Goal: Task Accomplishment & Management: Manage account settings

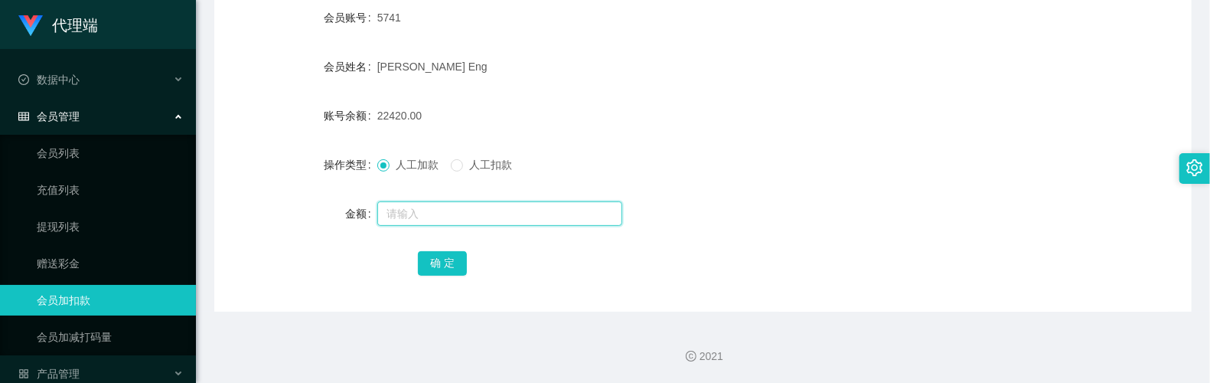
click at [432, 204] on input "text" at bounding box center [499, 213] width 245 height 24
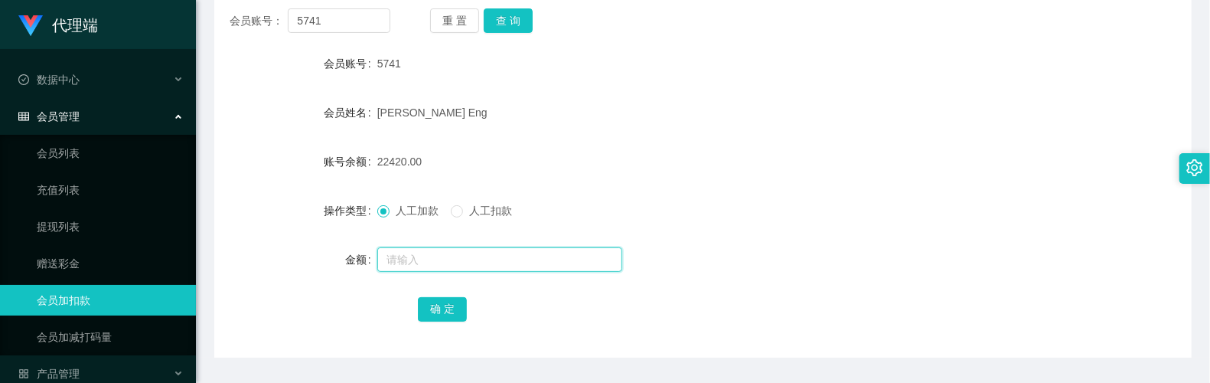
scroll to position [248, 0]
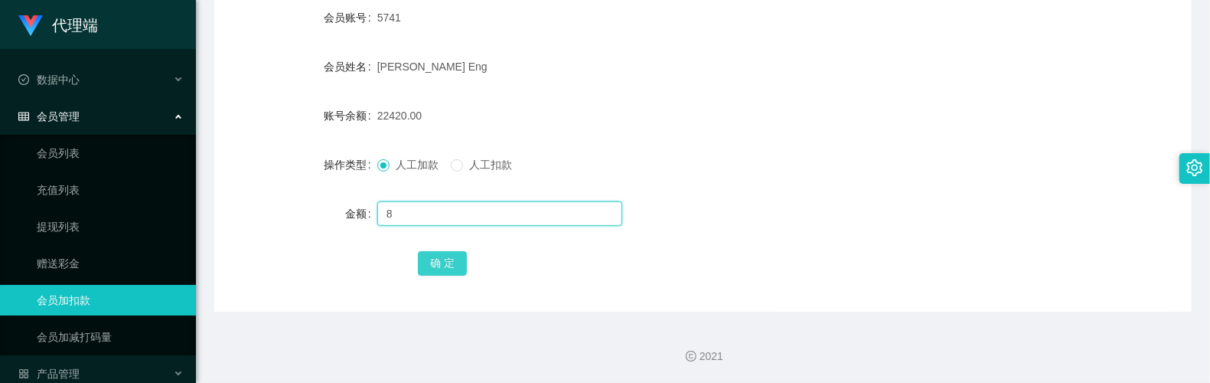
type input "8"
drag, startPoint x: 448, startPoint y: 273, endPoint x: 460, endPoint y: 240, distance: 35.1
click at [447, 273] on button "确 定" at bounding box center [442, 263] width 49 height 24
click at [446, 210] on input "text" at bounding box center [499, 213] width 245 height 24
type input "8"
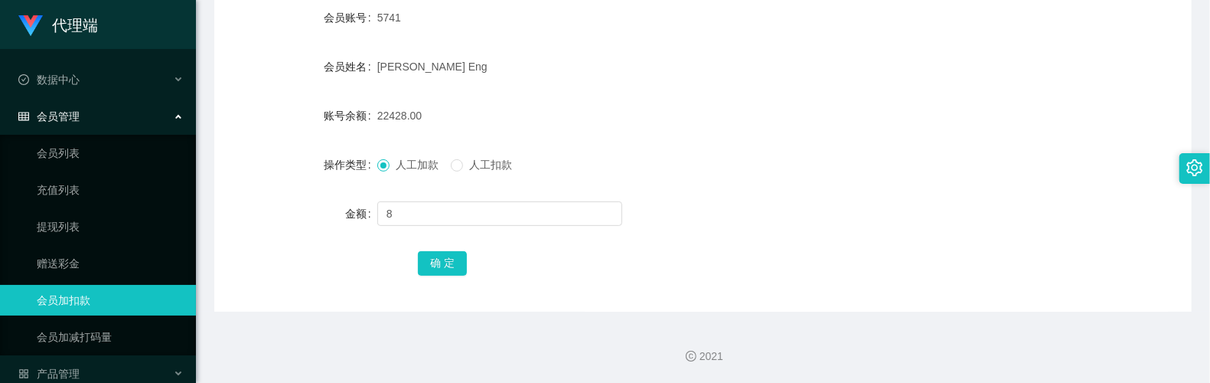
click at [455, 276] on div "确 定" at bounding box center [703, 262] width 570 height 31
click at [457, 269] on button "确 定" at bounding box center [442, 263] width 49 height 24
click at [663, 115] on div "22436.00" at bounding box center [662, 115] width 570 height 31
click at [466, 210] on input "text" at bounding box center [499, 213] width 245 height 24
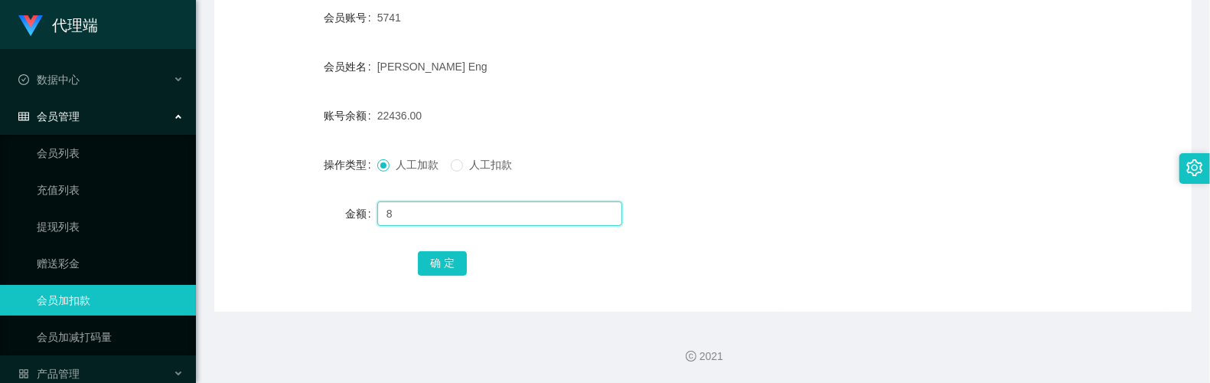
type input "8"
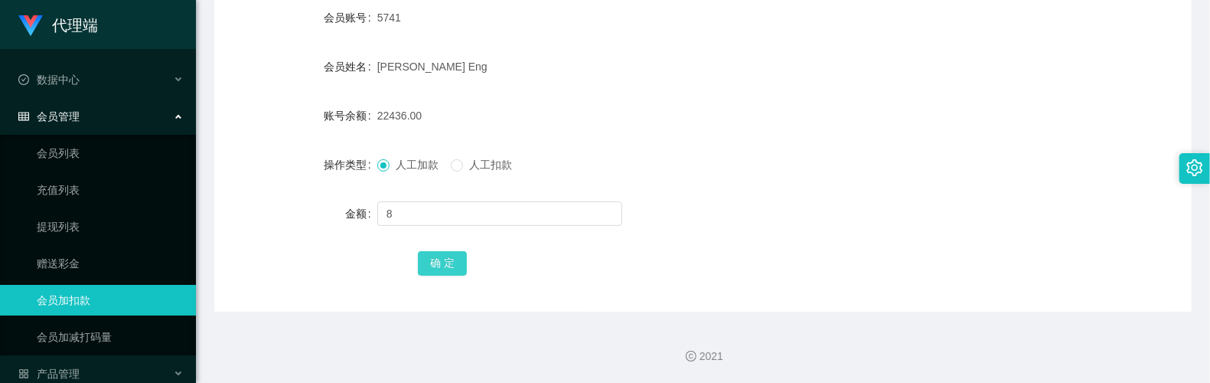
click at [433, 273] on button "确 定" at bounding box center [442, 263] width 49 height 24
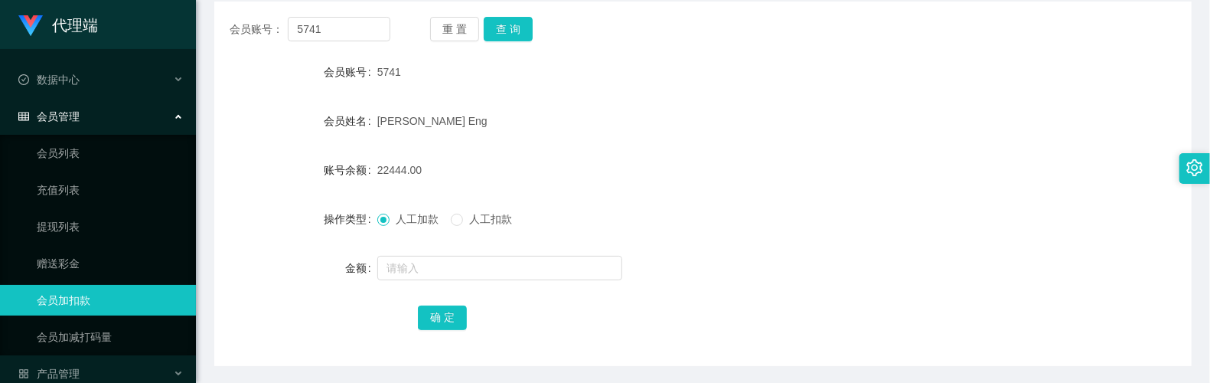
scroll to position [145, 0]
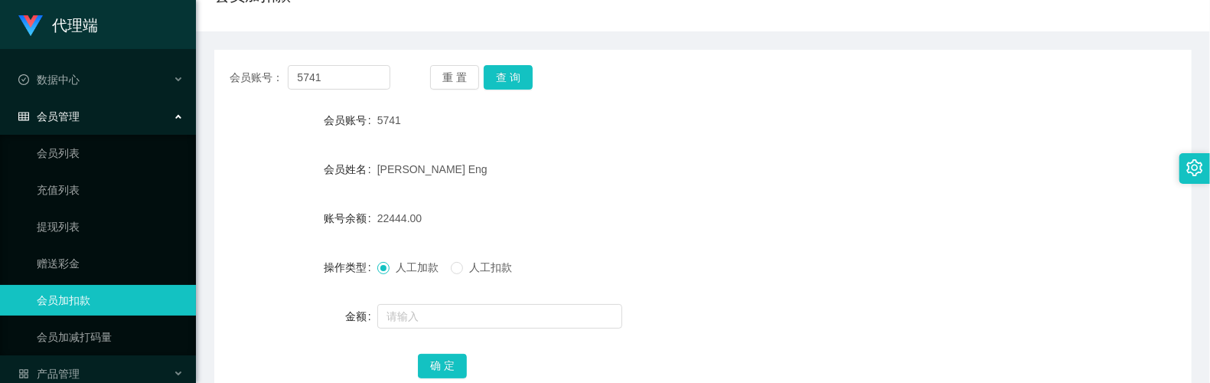
click at [739, 109] on div "5741" at bounding box center [662, 120] width 570 height 31
click at [426, 314] on input "text" at bounding box center [499, 316] width 245 height 24
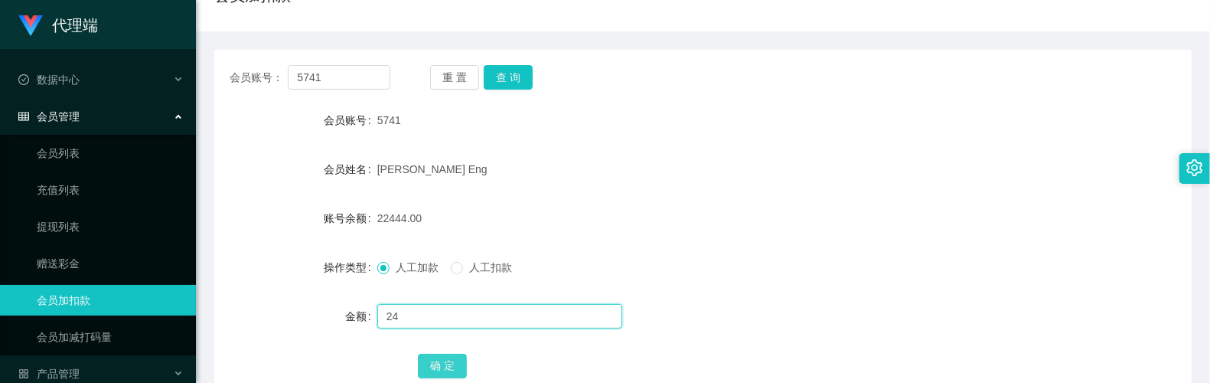
type input "24"
click at [453, 364] on button "确 定" at bounding box center [442, 366] width 49 height 24
click at [467, 323] on input "text" at bounding box center [499, 316] width 245 height 24
type input "8"
click at [438, 372] on button "确 定" at bounding box center [442, 366] width 49 height 24
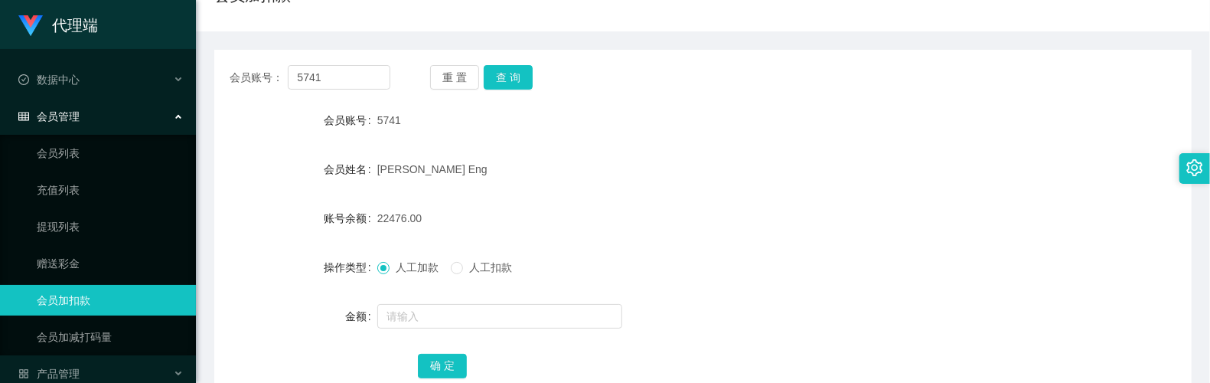
drag, startPoint x: 965, startPoint y: 199, endPoint x: 987, endPoint y: 145, distance: 57.7
click at [965, 199] on form "会员账号 5741 会员姓名 [PERSON_NAME] Eng 账号余额 22476.00 操作类型 人工加款 人工扣款 金额 确 定" at bounding box center [703, 243] width 978 height 276
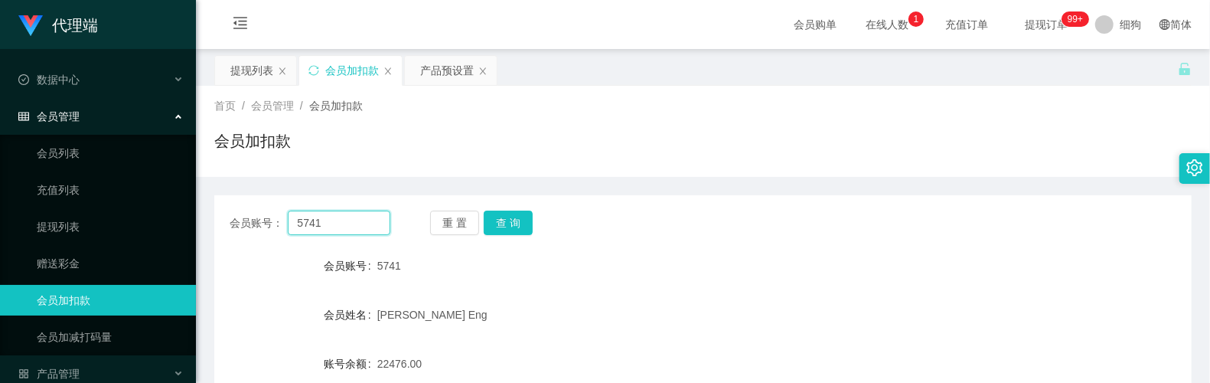
click at [279, 219] on div "会员账号： 5741" at bounding box center [310, 223] width 161 height 24
paste input "yangyang123456789"
type input "yangyang123456789"
click at [500, 221] on button "查 询" at bounding box center [508, 223] width 49 height 24
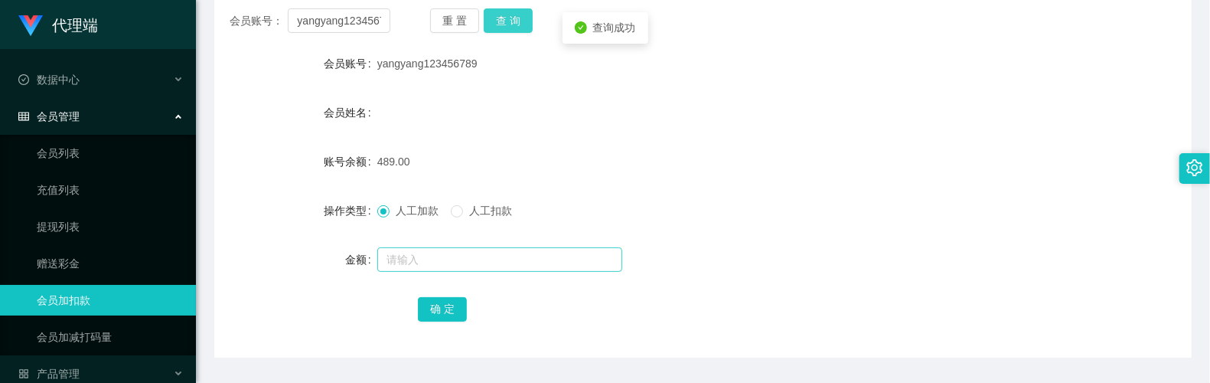
scroll to position [204, 0]
click at [475, 254] on input "text" at bounding box center [499, 258] width 245 height 24
type input "180"
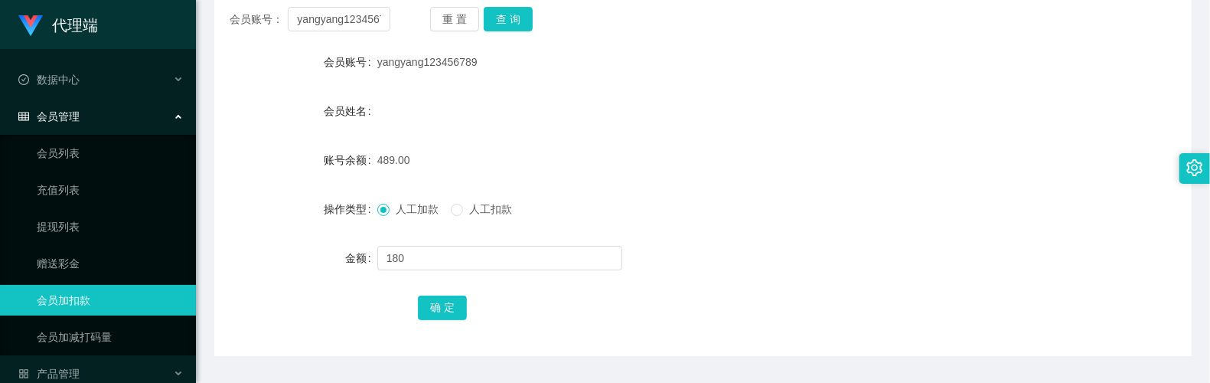
click at [455, 294] on div "确 定" at bounding box center [703, 307] width 570 height 31
click at [455, 298] on button "确 定" at bounding box center [442, 307] width 49 height 24
click at [507, 18] on button "查 询" at bounding box center [508, 19] width 49 height 24
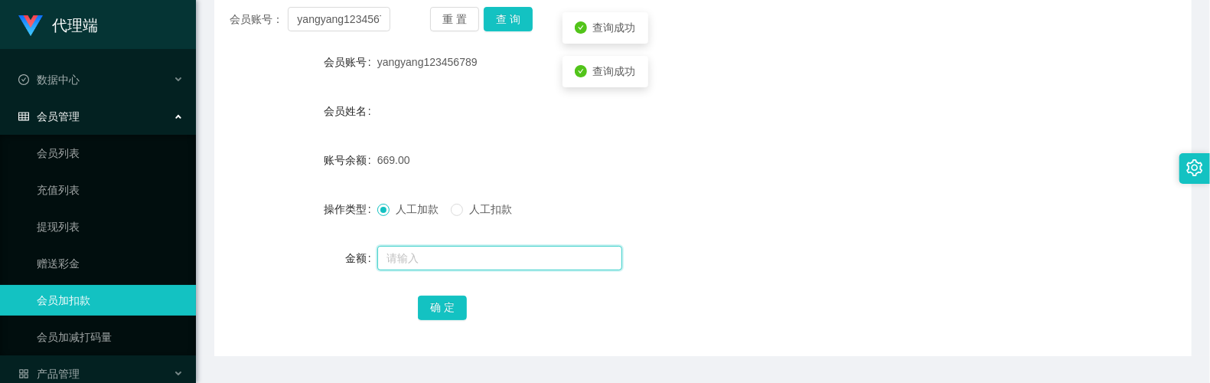
drag, startPoint x: 430, startPoint y: 253, endPoint x: 429, endPoint y: 243, distance: 9.2
click at [430, 253] on input "text" at bounding box center [499, 258] width 245 height 24
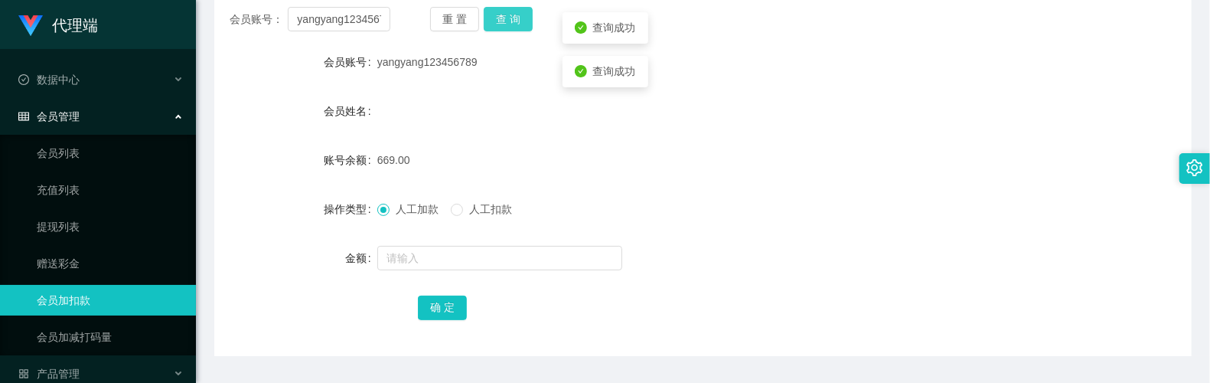
click at [511, 23] on button "查 询" at bounding box center [508, 19] width 49 height 24
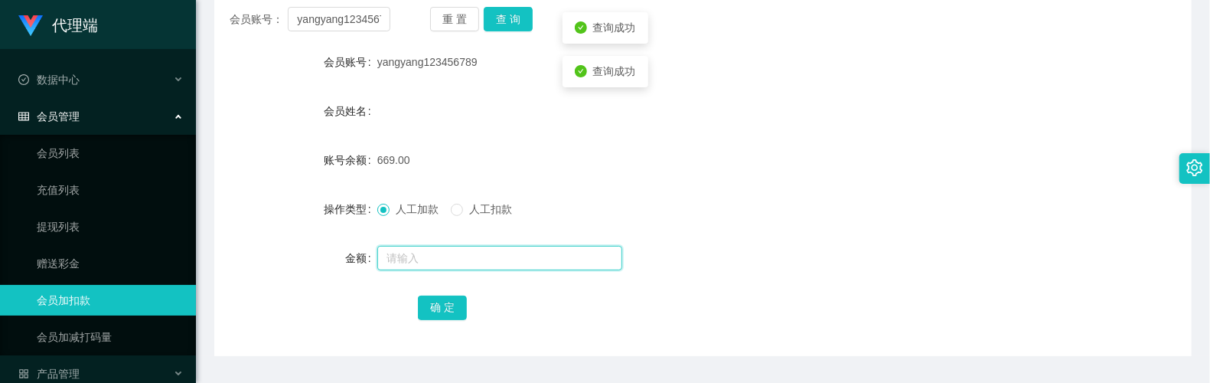
click at [457, 251] on input "text" at bounding box center [499, 258] width 245 height 24
click at [501, 252] on input "text" at bounding box center [499, 258] width 245 height 24
type input "8"
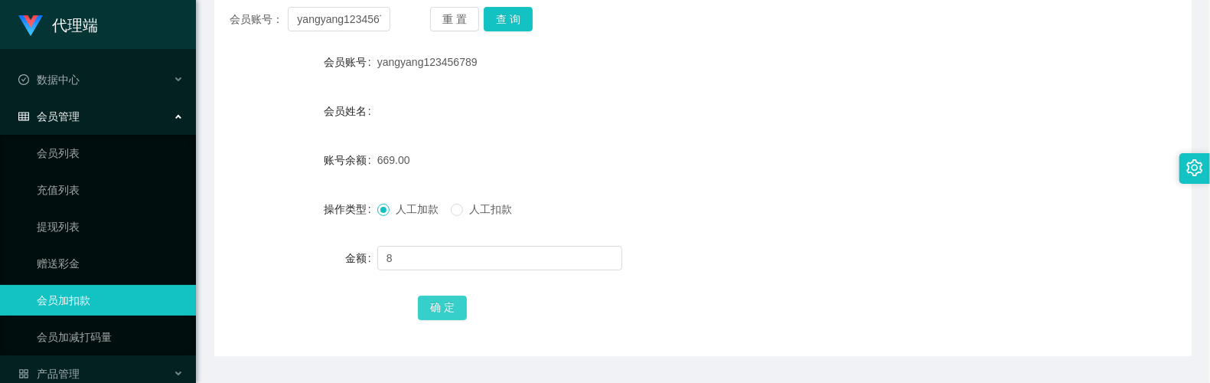
click at [436, 315] on button "确 定" at bounding box center [442, 307] width 49 height 24
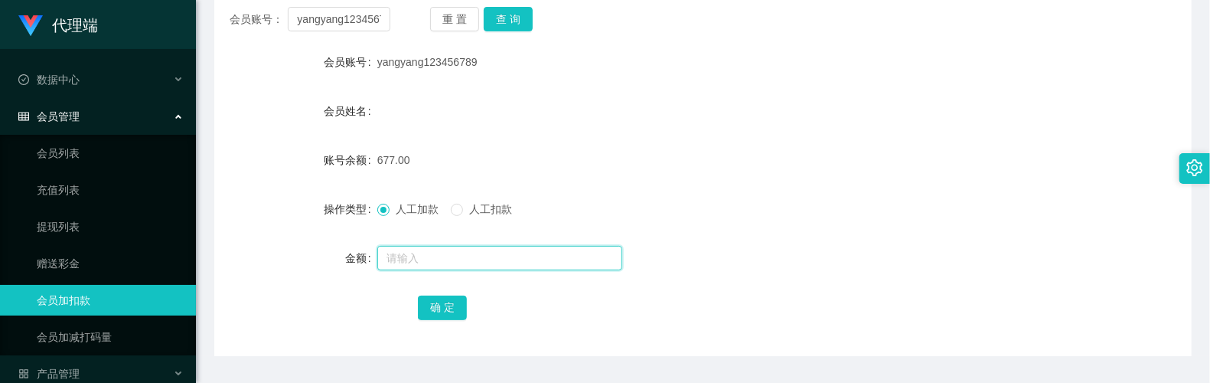
click at [438, 257] on input "text" at bounding box center [499, 258] width 245 height 24
click at [479, 214] on span "人工扣款" at bounding box center [490, 209] width 55 height 12
click at [462, 246] on input "text" at bounding box center [499, 258] width 245 height 24
type input "677"
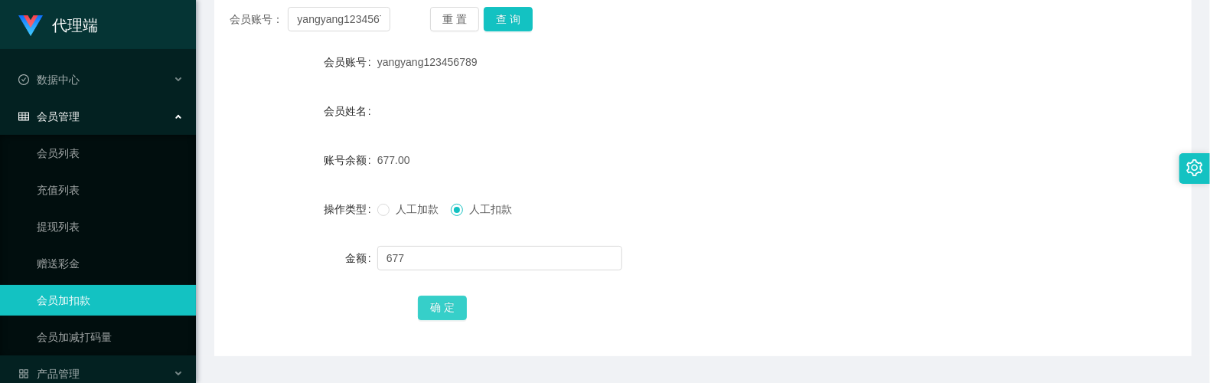
click at [445, 308] on button "确 定" at bounding box center [442, 307] width 49 height 24
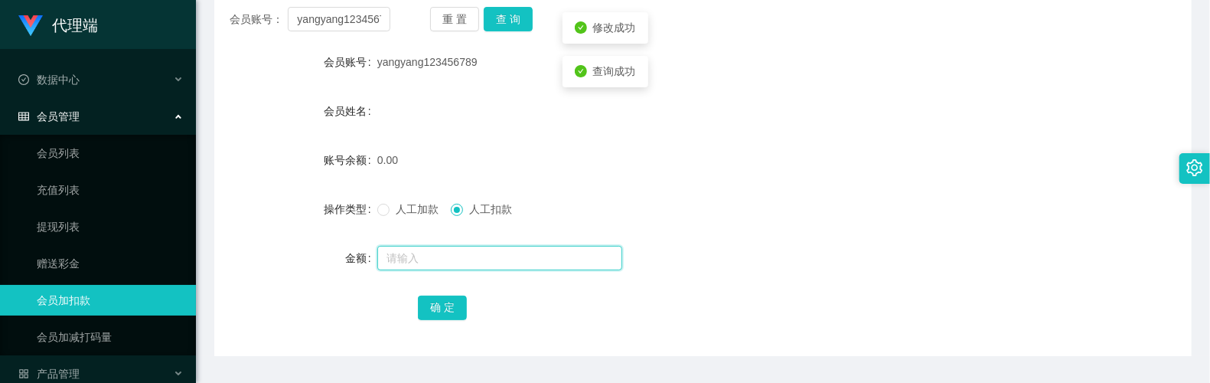
click at [445, 252] on input "text" at bounding box center [499, 258] width 245 height 24
type input "188"
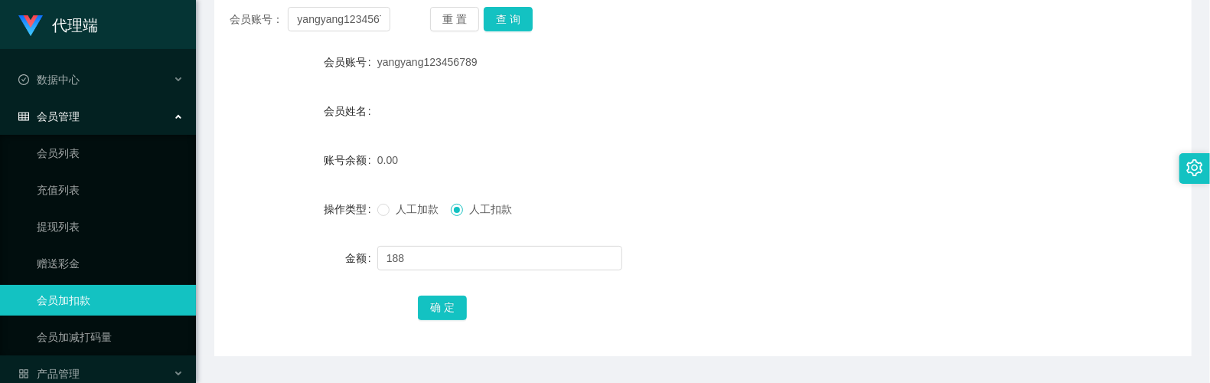
click at [392, 213] on span "人工加款" at bounding box center [417, 209] width 55 height 12
click at [439, 307] on button "确 定" at bounding box center [442, 307] width 49 height 24
click at [429, 239] on form "会员账号 yangyang123456789 会员姓名 账号余额 188.00 操作类型 人工加款 人工扣款 金额 确 定" at bounding box center [703, 185] width 978 height 276
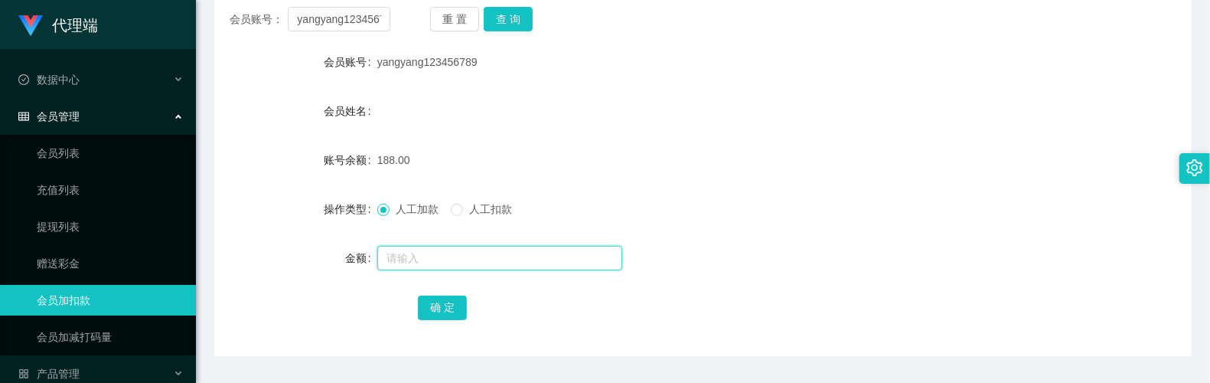
click at [435, 248] on input "text" at bounding box center [499, 258] width 245 height 24
type input "8"
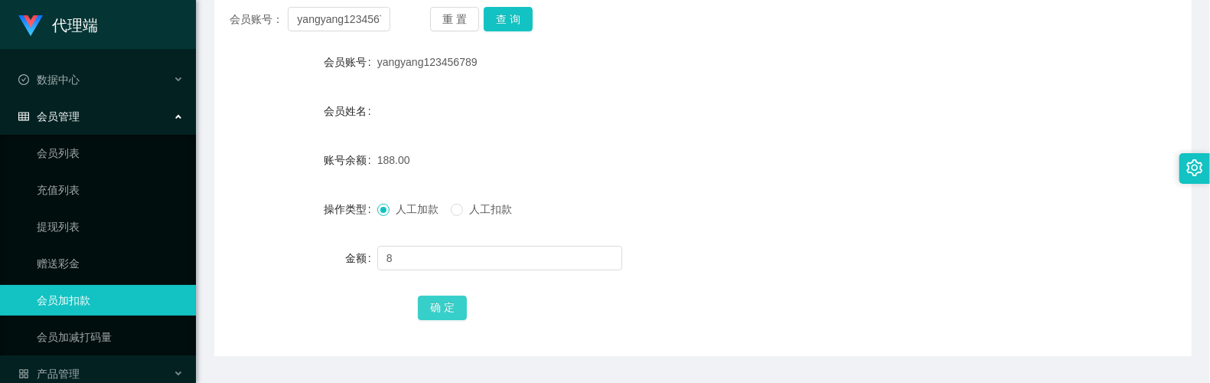
click at [432, 300] on button "确 定" at bounding box center [442, 307] width 49 height 24
click at [732, 160] on div "196.00" at bounding box center [662, 160] width 570 height 31
drag, startPoint x: 634, startPoint y: 175, endPoint x: 638, endPoint y: 141, distance: 34.7
click at [634, 171] on form "会员账号 yangyang123456789 会员姓名 账号余额 196.00 操作类型 人工加款 人工扣款 金额 确 定" at bounding box center [703, 185] width 978 height 276
click at [628, 157] on div "196.00" at bounding box center [662, 160] width 570 height 31
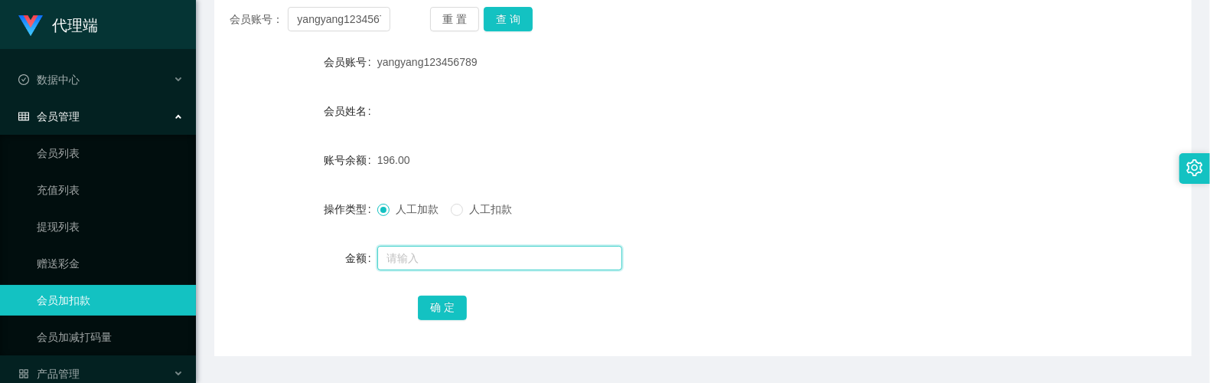
click at [442, 256] on input "text" at bounding box center [499, 258] width 245 height 24
type input "8"
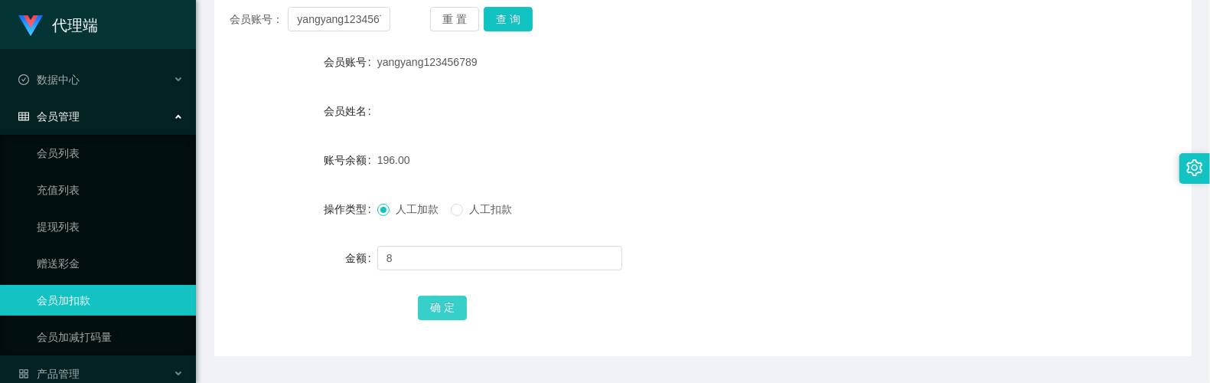
click at [448, 302] on button "确 定" at bounding box center [442, 307] width 49 height 24
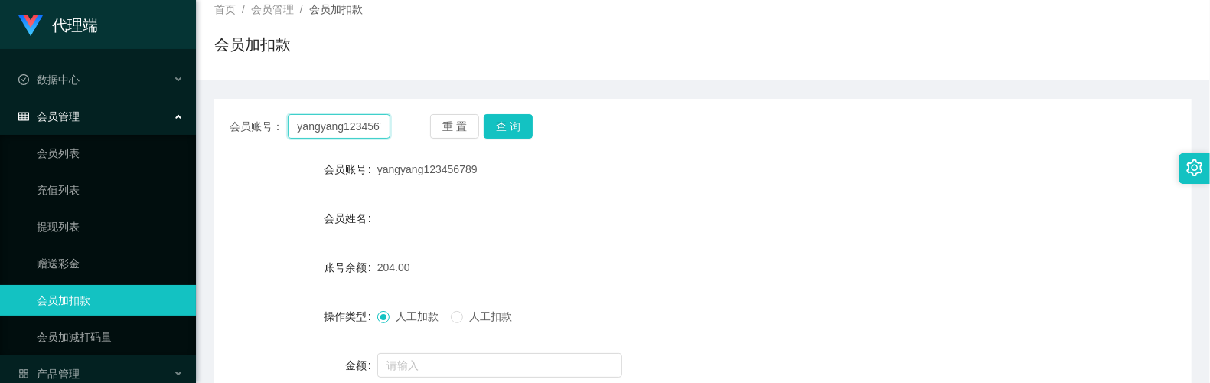
drag, startPoint x: 383, startPoint y: 24, endPoint x: 246, endPoint y: 6, distance: 138.2
click at [246, 6] on div "关闭左侧 关闭右侧 关闭其它 刷新页面 提现列表 会员加扣款 产品预设置 首页 / 会员管理 / 会员加扣款 / 会员加扣款 会员账号： yangyang12…" at bounding box center [703, 211] width 978 height 504
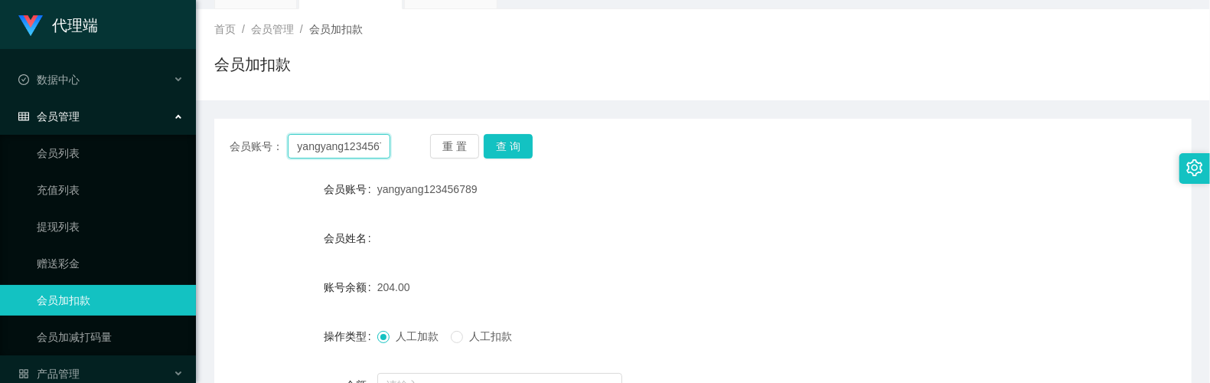
click at [351, 145] on input "yangyang123456789" at bounding box center [339, 146] width 102 height 24
type input "5741"
click at [513, 142] on button "查 询" at bounding box center [508, 146] width 49 height 24
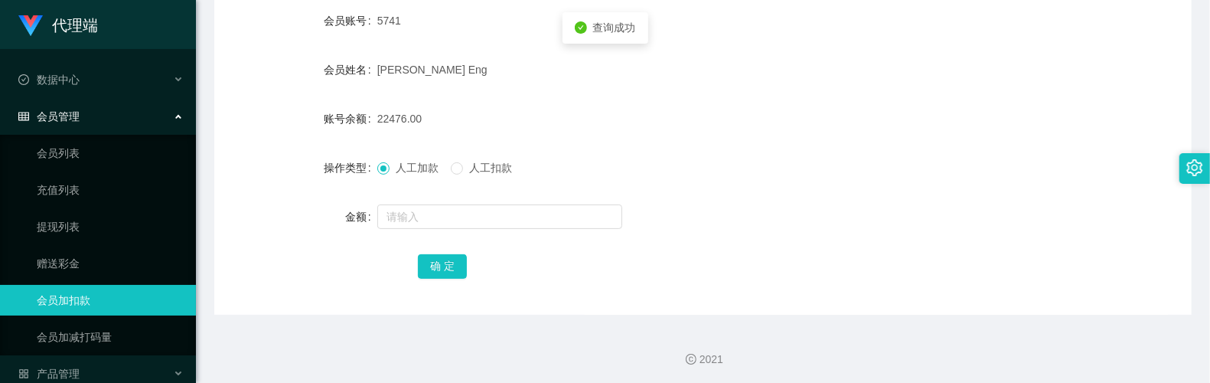
scroll to position [248, 0]
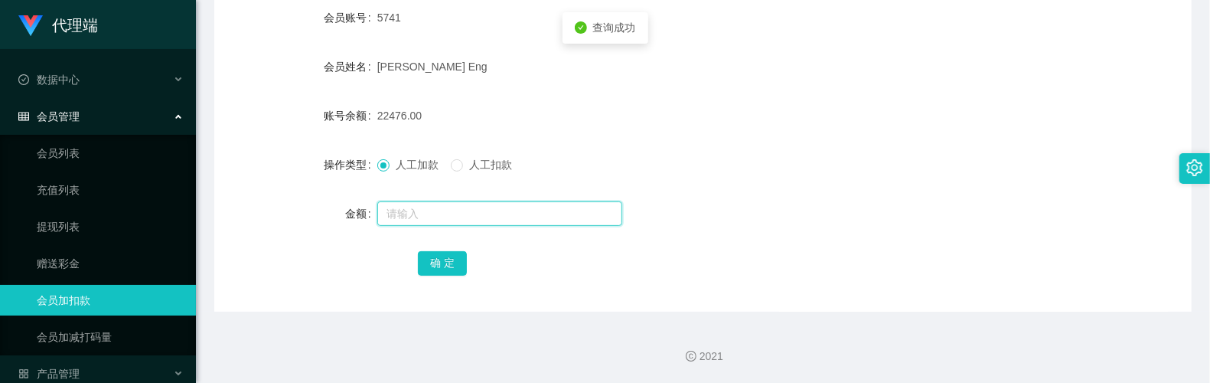
click at [475, 214] on input "text" at bounding box center [499, 213] width 245 height 24
type input "8"
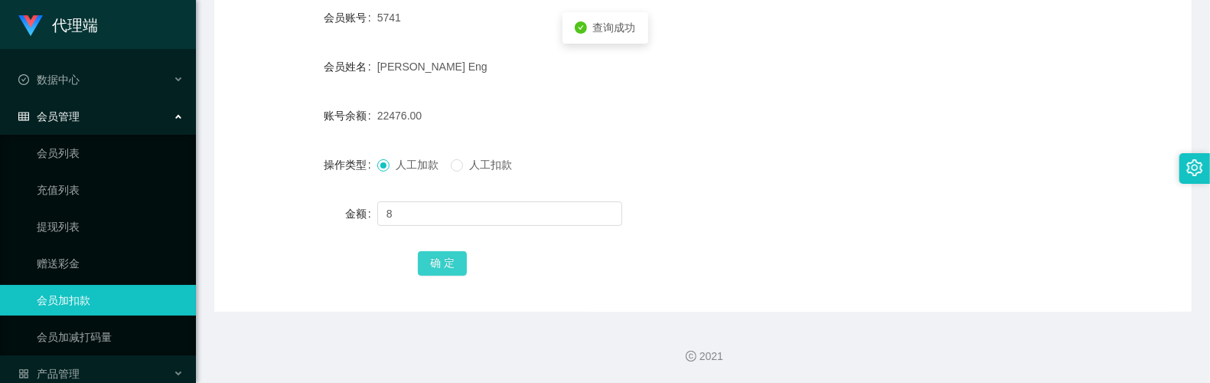
click at [456, 263] on button "确 定" at bounding box center [442, 263] width 49 height 24
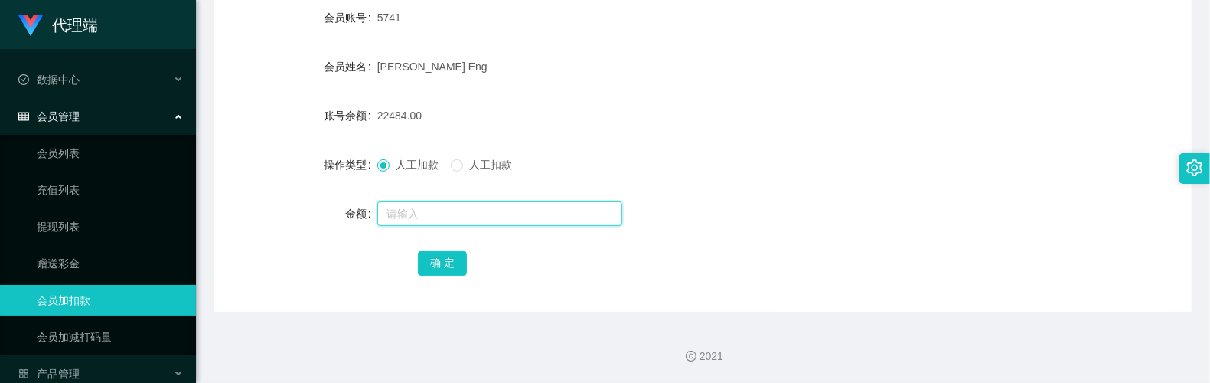
click at [433, 207] on input "text" at bounding box center [499, 213] width 245 height 24
type input "16"
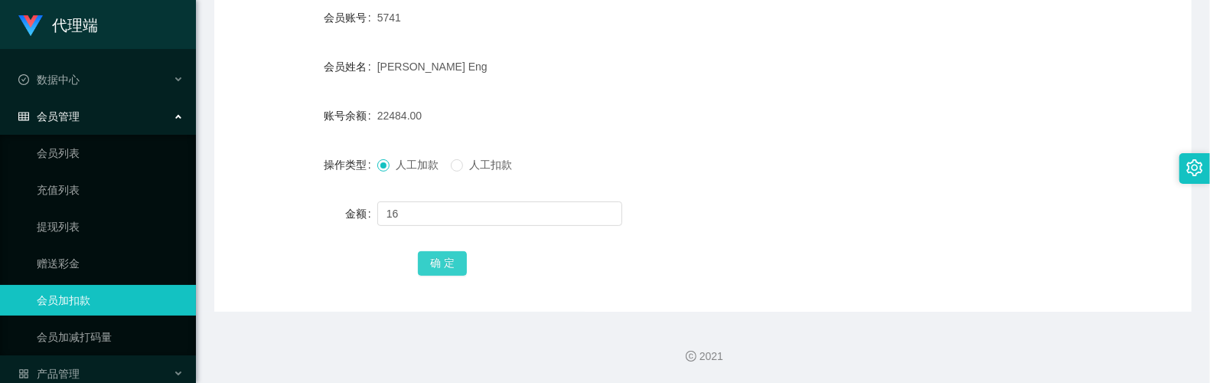
click at [444, 266] on button "确 定" at bounding box center [442, 263] width 49 height 24
click at [289, 126] on div "账号余额" at bounding box center [295, 115] width 163 height 31
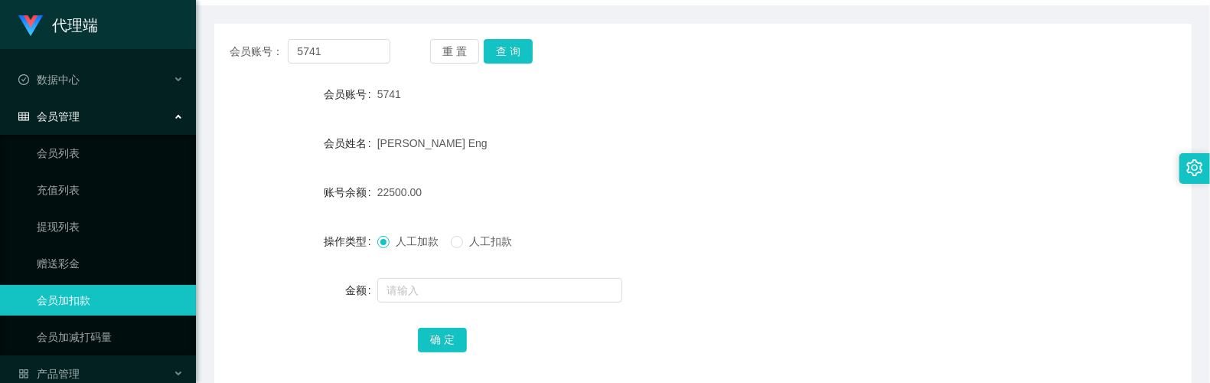
scroll to position [44, 0]
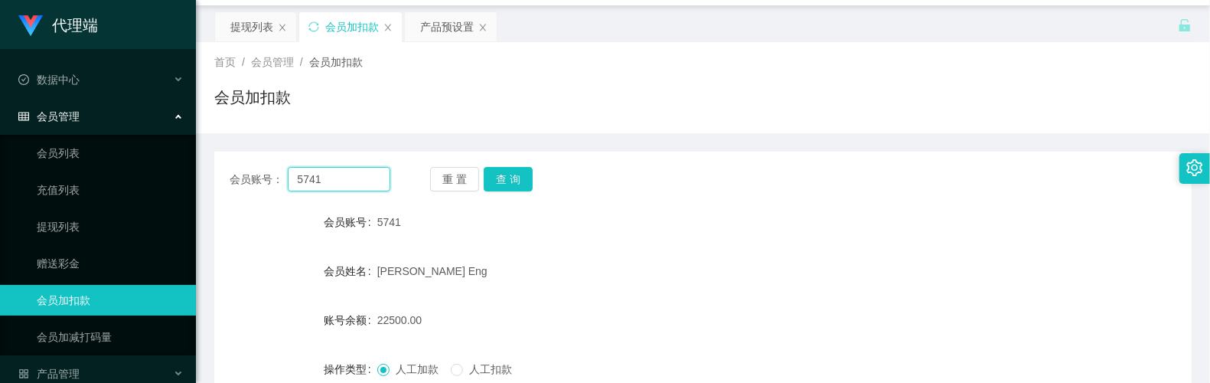
click at [349, 178] on input "5741" at bounding box center [339, 179] width 102 height 24
type input "yangyang123456789"
click at [521, 184] on button "查 询" at bounding box center [508, 179] width 49 height 24
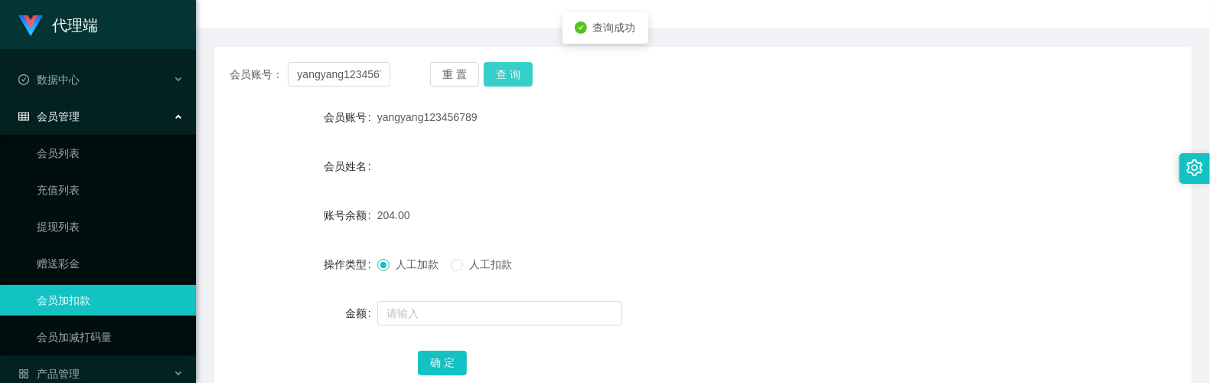
scroll to position [248, 0]
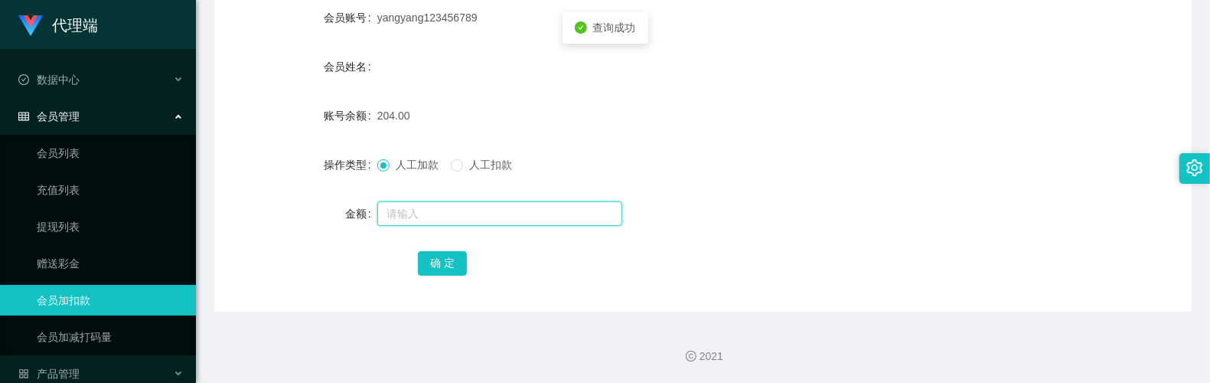
drag, startPoint x: 509, startPoint y: 217, endPoint x: 513, endPoint y: 210, distance: 8.6
click at [509, 217] on input "text" at bounding box center [499, 213] width 245 height 24
type input "8"
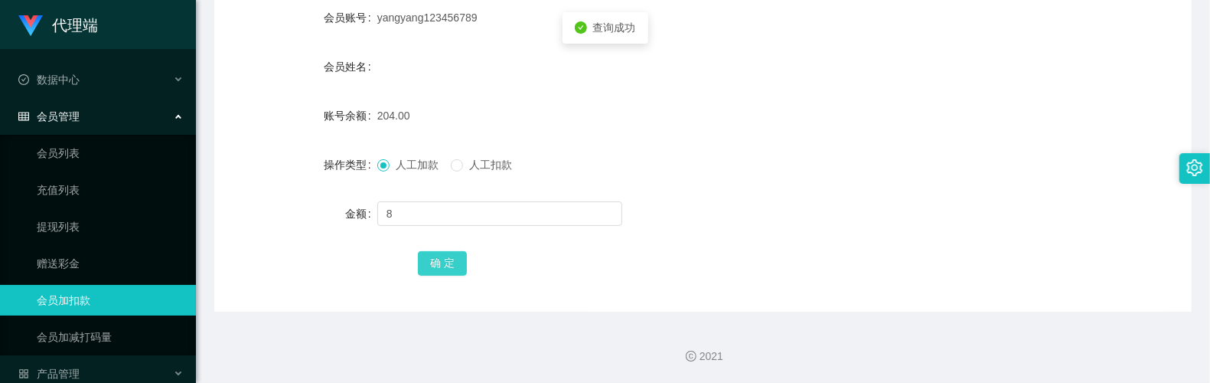
click at [450, 266] on button "确 定" at bounding box center [442, 263] width 49 height 24
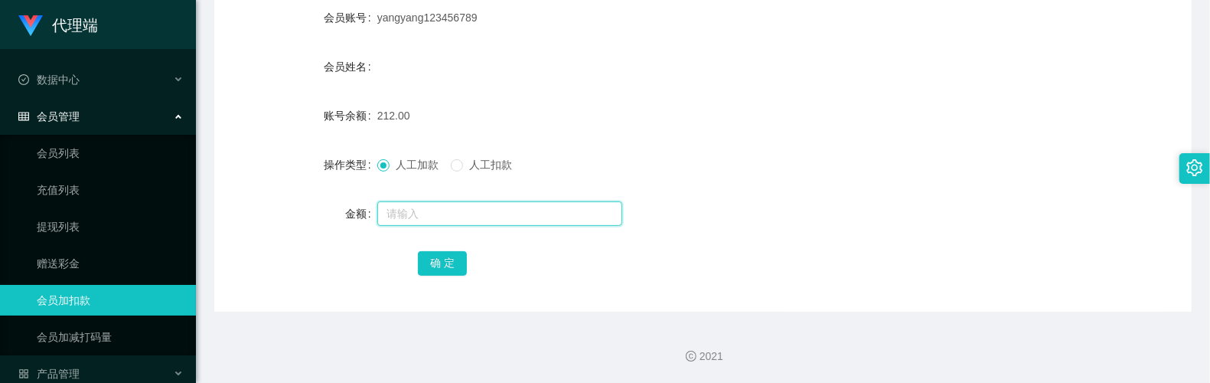
click at [488, 212] on input "text" at bounding box center [499, 213] width 245 height 24
type input "24"
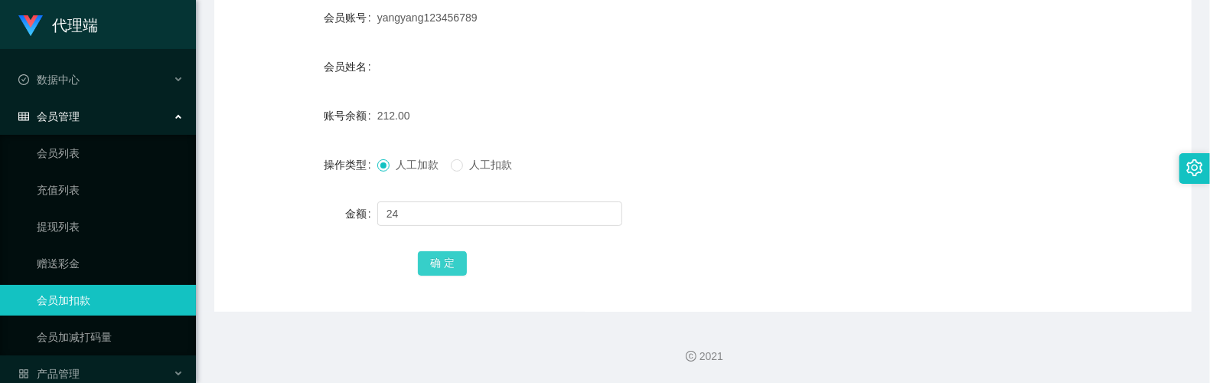
click at [439, 264] on button "确 定" at bounding box center [442, 263] width 49 height 24
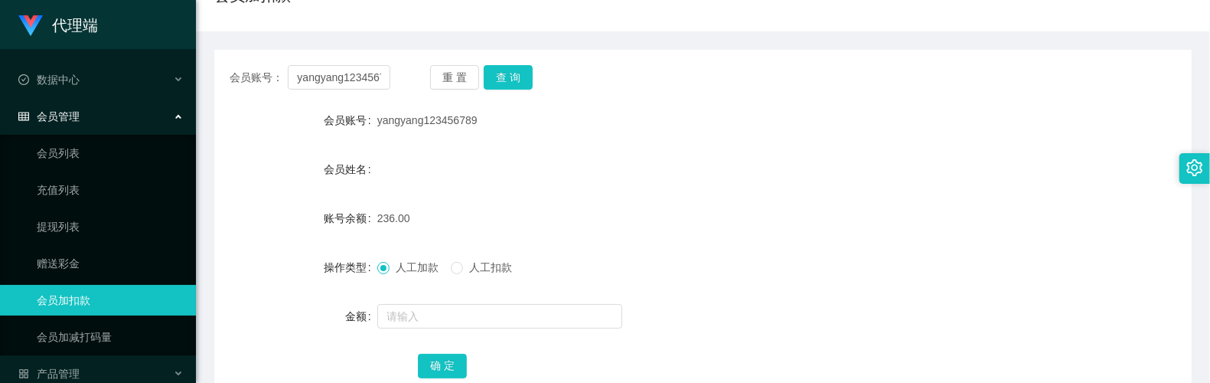
click at [761, 145] on form "会员账号 yangyang123456789 会员姓名 账号余额 236.00 操作类型 人工加款 人工扣款 金额 确 定" at bounding box center [703, 243] width 978 height 276
click at [375, 84] on input "yangyang123456789" at bounding box center [339, 77] width 102 height 24
type input "5741"
click at [494, 75] on button "查 询" at bounding box center [508, 77] width 49 height 24
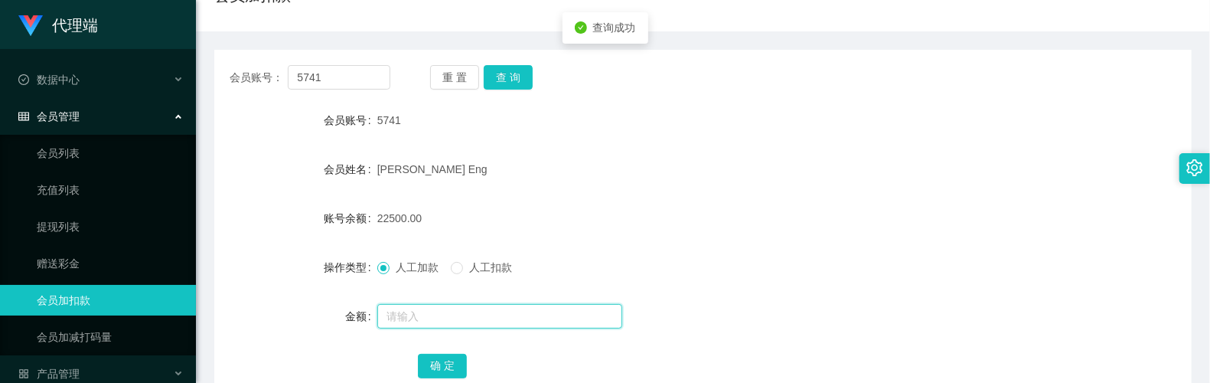
click at [439, 313] on input "text" at bounding box center [499, 316] width 245 height 24
type input "8"
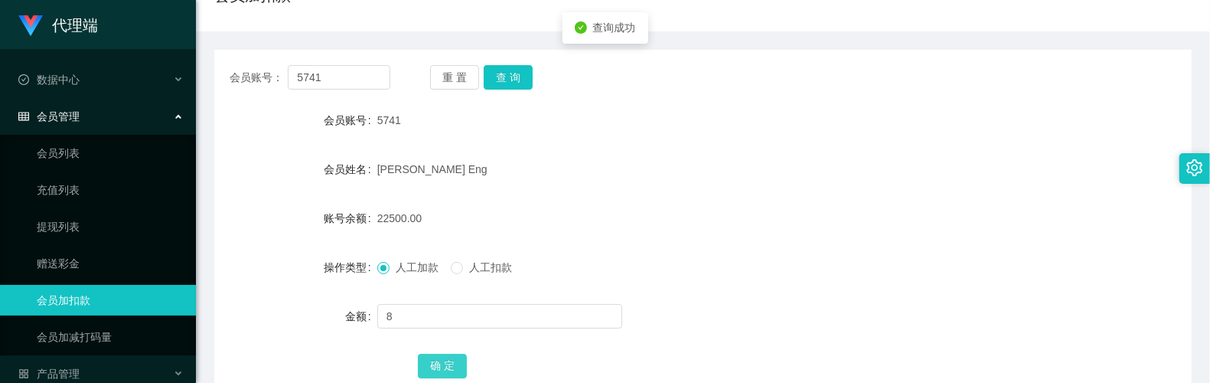
click at [444, 365] on button "确 定" at bounding box center [442, 366] width 49 height 24
